Goal: Information Seeking & Learning: Learn about a topic

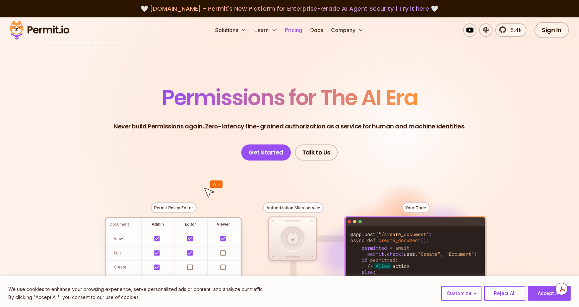
click at [294, 32] on link "Pricing" at bounding box center [293, 29] width 23 height 13
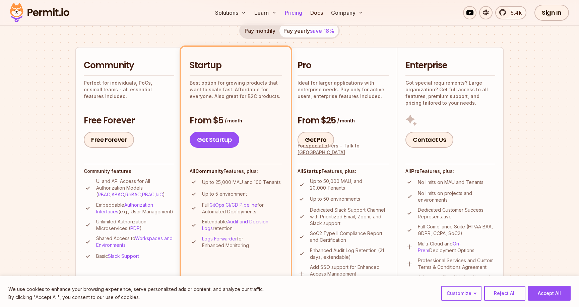
scroll to position [130, 0]
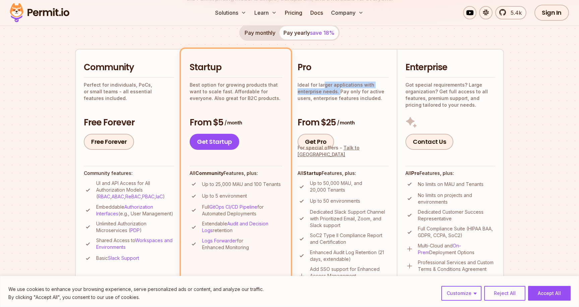
drag, startPoint x: 338, startPoint y: 92, endPoint x: 322, endPoint y: 83, distance: 17.9
click at [322, 83] on p "Ideal for larger applications with enterprise needs. Pay only for active users,…" at bounding box center [342, 92] width 91 height 20
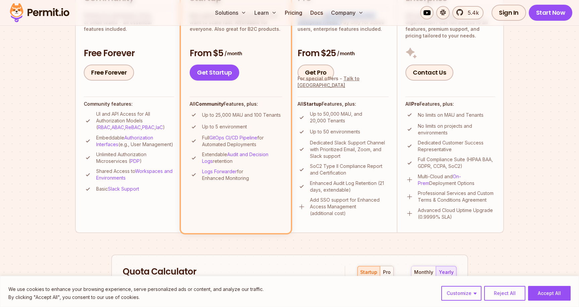
scroll to position [210, 0]
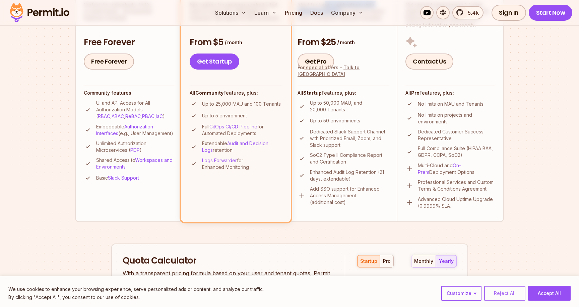
click at [510, 296] on button "Reject All" at bounding box center [504, 293] width 41 height 15
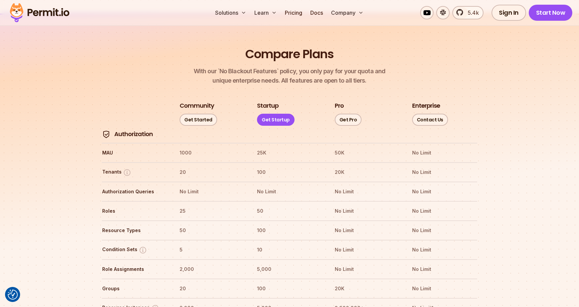
scroll to position [729, 0]
click at [106, 147] on th "MAU" at bounding box center [134, 152] width 65 height 11
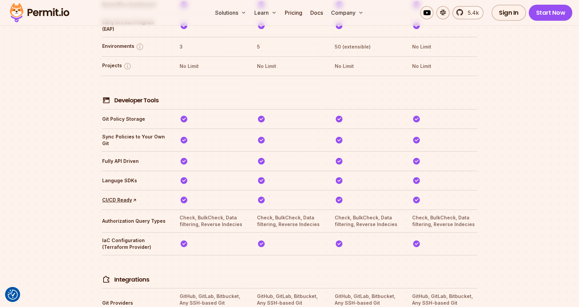
scroll to position [1184, 0]
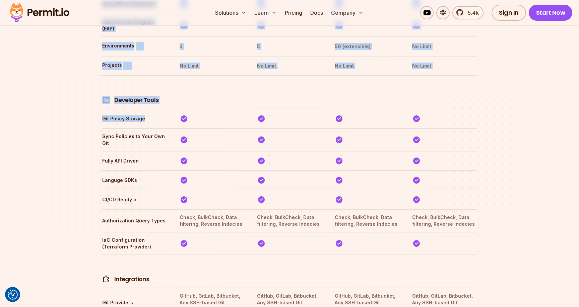
drag, startPoint x: 144, startPoint y: 96, endPoint x: 90, endPoint y: 99, distance: 53.3
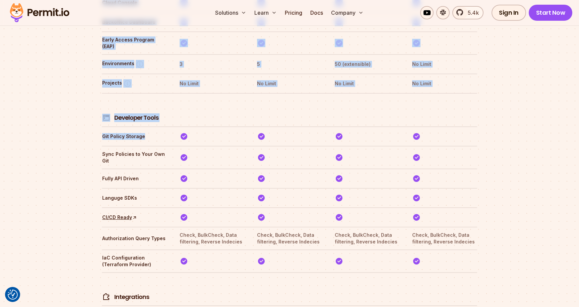
scroll to position [1162, 0]
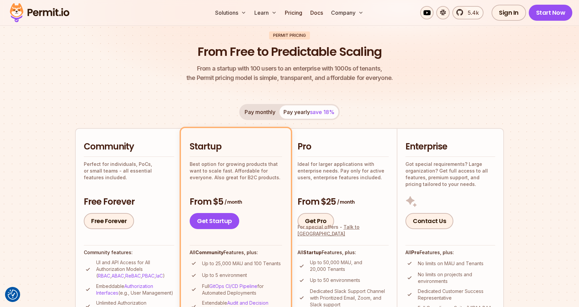
scroll to position [0, 0]
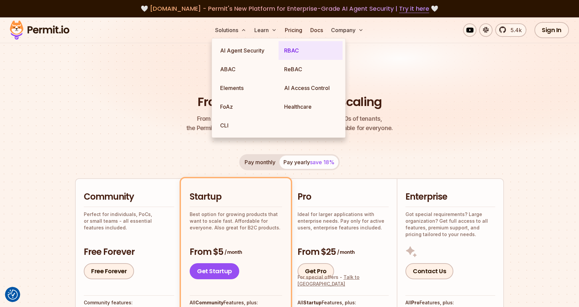
click at [291, 52] on link "RBAC" at bounding box center [311, 50] width 64 height 19
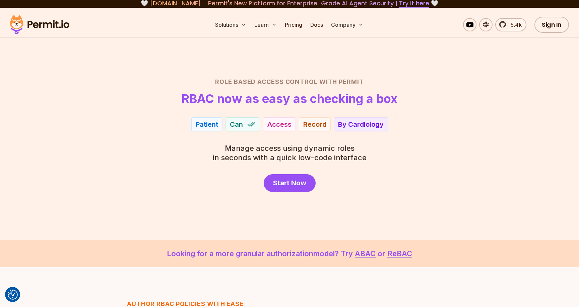
scroll to position [7, 0]
